Goal: Information Seeking & Learning: Learn about a topic

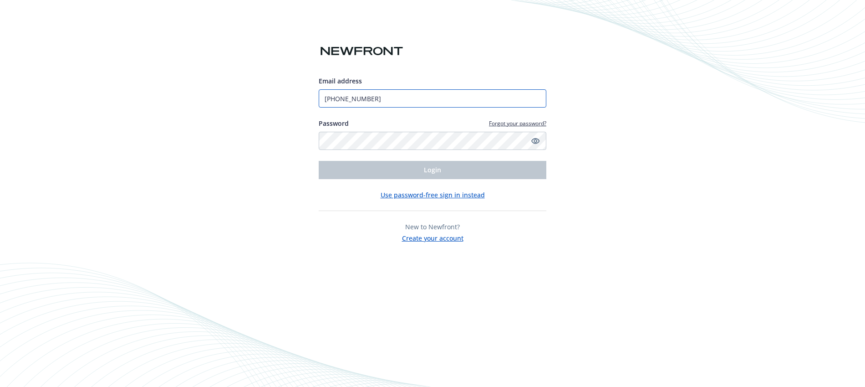
click at [426, 101] on input "[PHONE_NUMBER]" at bounding box center [433, 98] width 228 height 18
type input "[EMAIL_ADDRESS][DOMAIN_NAME]"
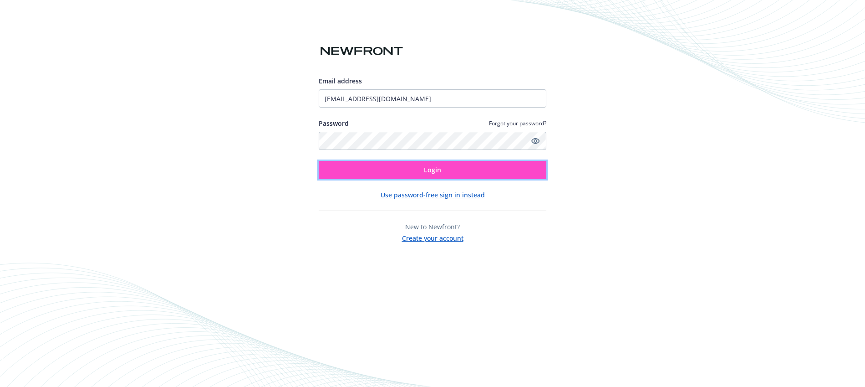
click at [419, 169] on button "Login" at bounding box center [433, 170] width 228 height 18
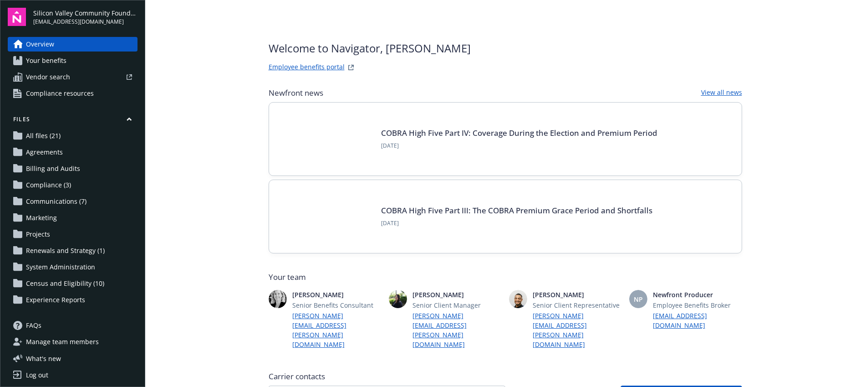
scroll to position [373, 0]
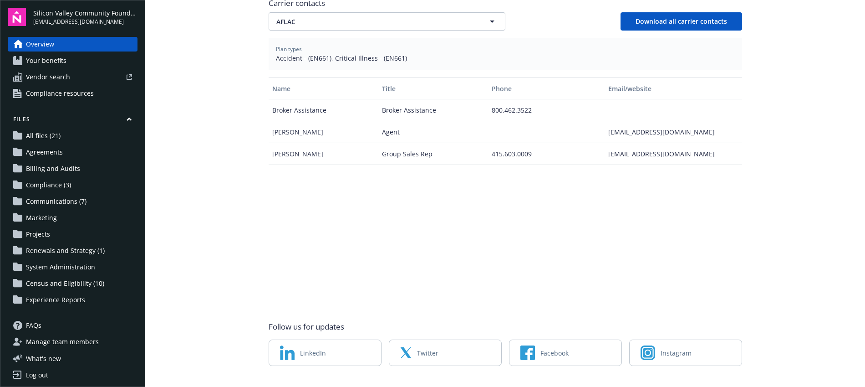
click at [72, 344] on span "Manage team members" at bounding box center [62, 341] width 73 height 15
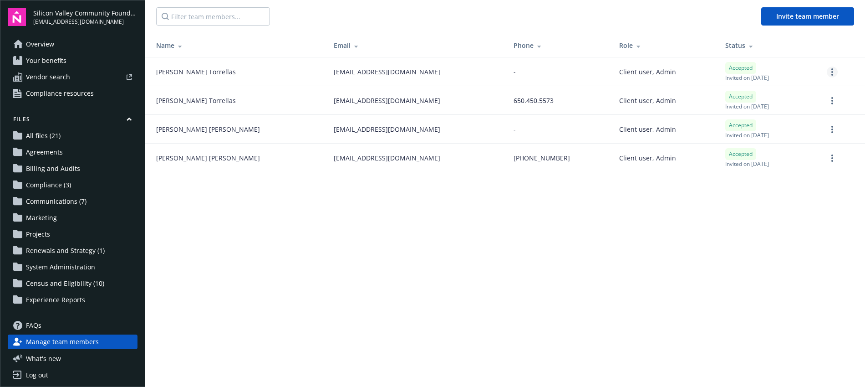
click at [831, 70] on icon "more" at bounding box center [832, 71] width 2 height 7
click at [729, 214] on main "Invite team member Name Email Phone Role Status Deisi Torrellas dtorrellas@sili…" at bounding box center [505, 193] width 720 height 387
click at [67, 48] on link "Overview" at bounding box center [73, 44] width 130 height 15
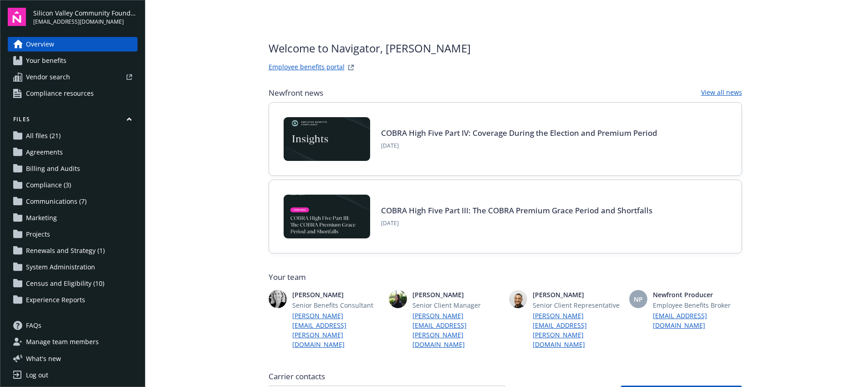
click at [70, 94] on span "Compliance resources" at bounding box center [60, 93] width 68 height 15
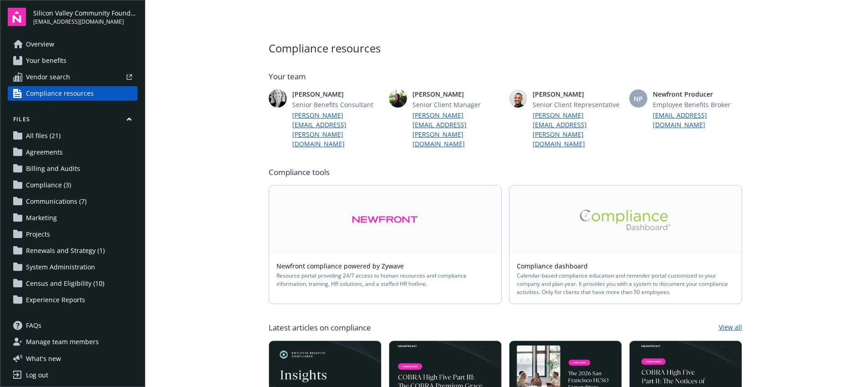
click at [368, 261] on link "Newfront compliance powered by Zywave" at bounding box center [343, 265] width 135 height 9
